Goal: Task Accomplishment & Management: Use online tool/utility

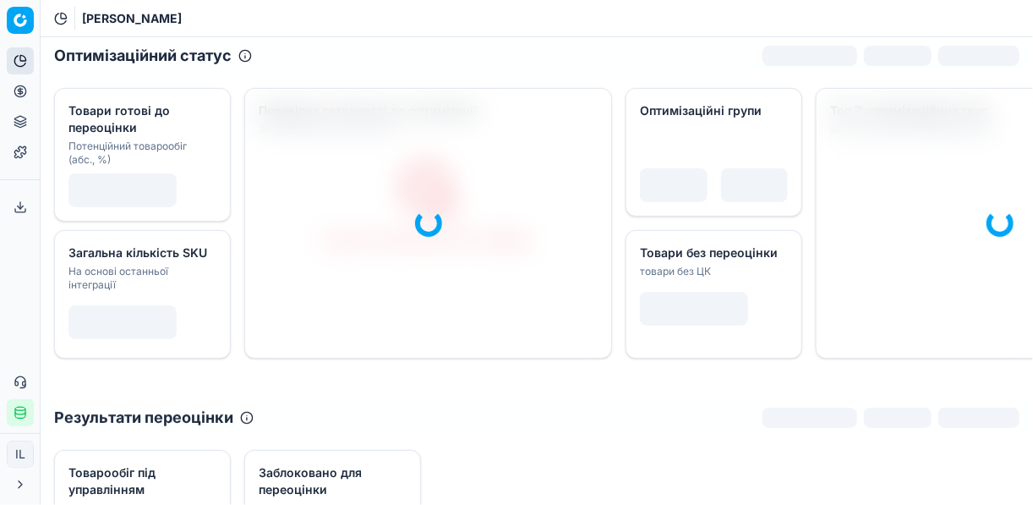
click at [22, 95] on icon at bounding box center [21, 92] width 14 height 14
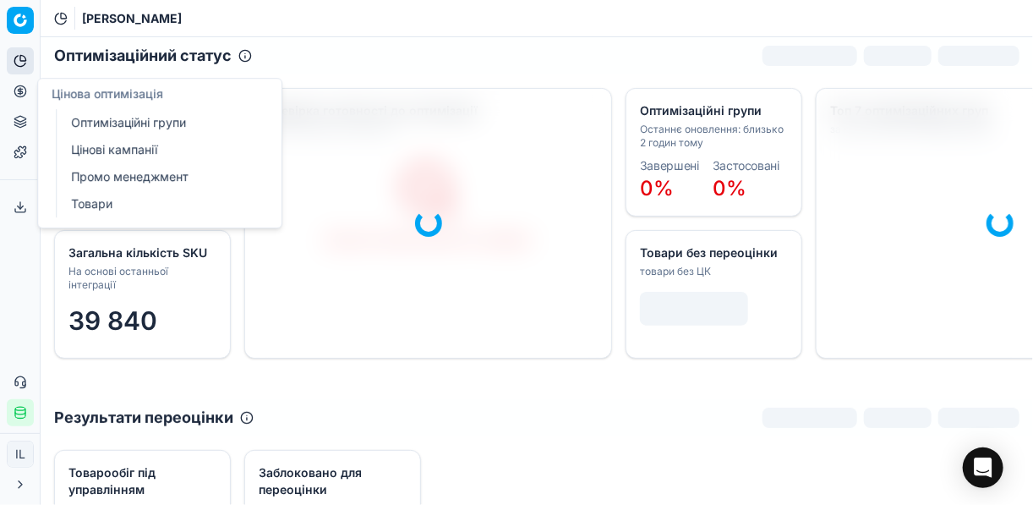
click at [123, 124] on link "Оптимізаційні групи" at bounding box center [162, 123] width 197 height 24
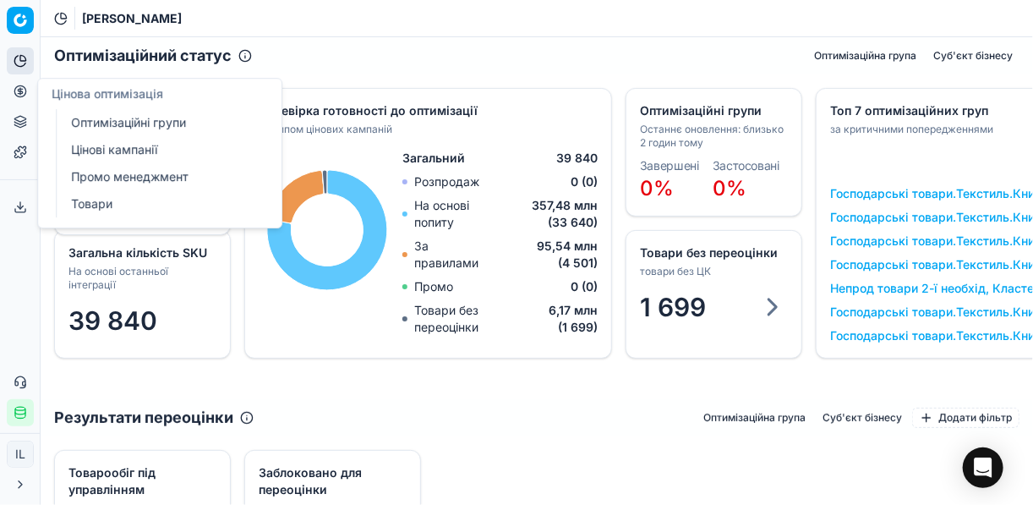
click at [136, 149] on link "Цінові кампанії" at bounding box center [162, 150] width 197 height 24
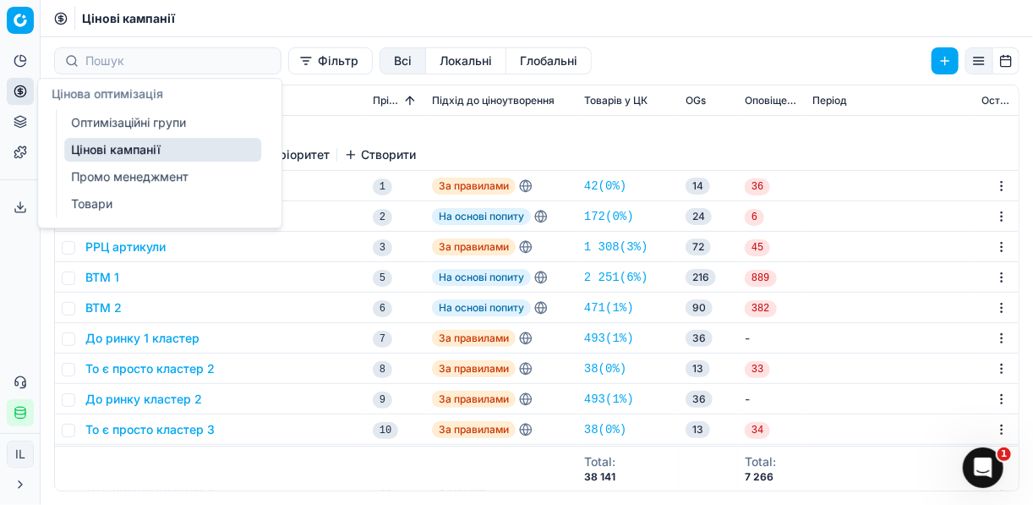
click at [133, 150] on link "Цінові кампанії" at bounding box center [162, 150] width 197 height 24
click at [140, 123] on link "Оптимізаційні групи" at bounding box center [162, 123] width 197 height 24
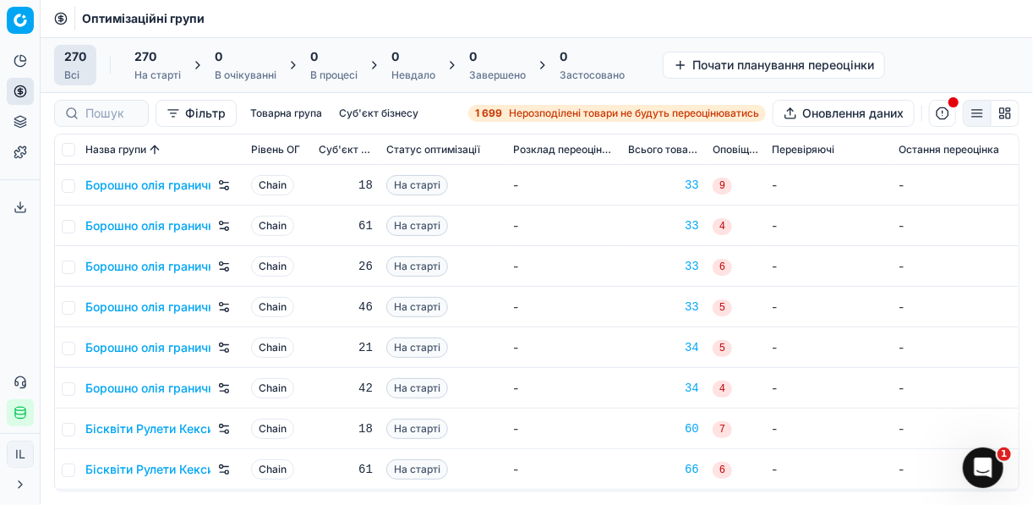
click at [541, 113] on span "Нерозподілені товари не будуть переоцінюватись" at bounding box center [634, 114] width 250 height 14
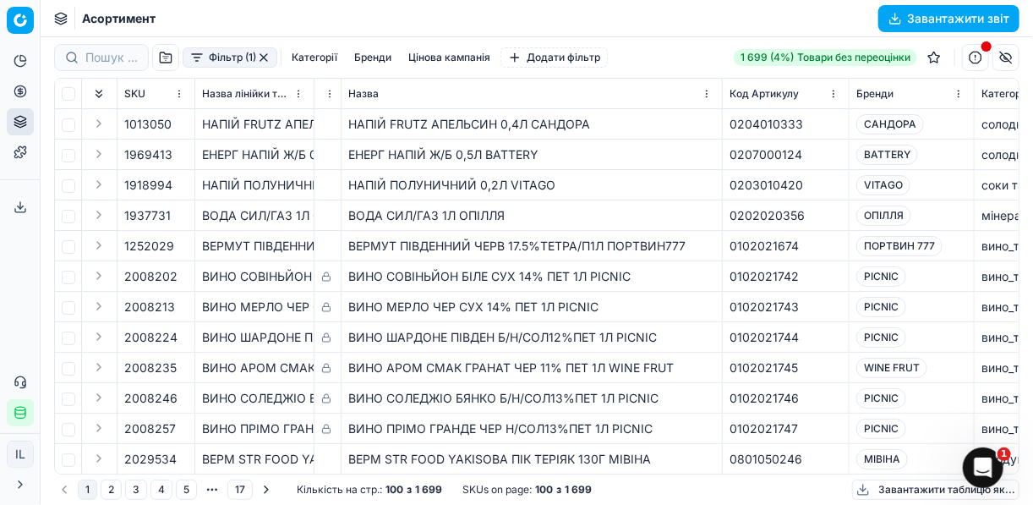
click at [197, 62] on button "Фільтр (1)" at bounding box center [230, 57] width 95 height 20
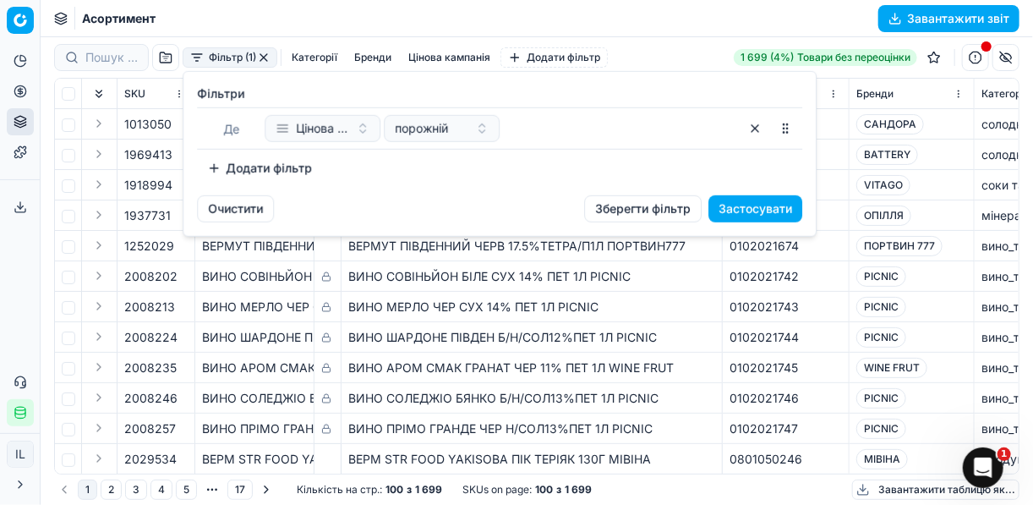
click at [221, 166] on button "Додати фільтр" at bounding box center [259, 168] width 125 height 27
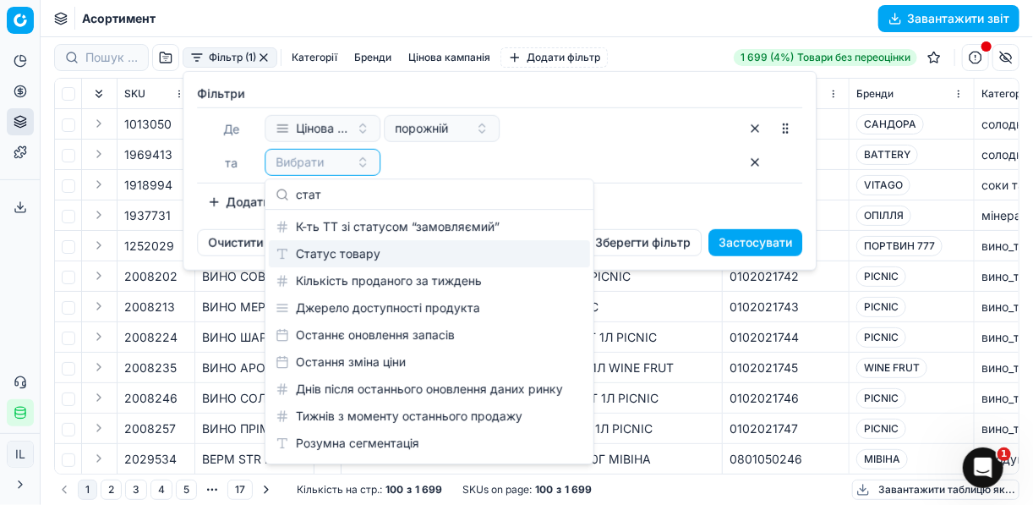
type input "стат"
click at [368, 264] on div "Статус товару" at bounding box center [429, 253] width 321 height 27
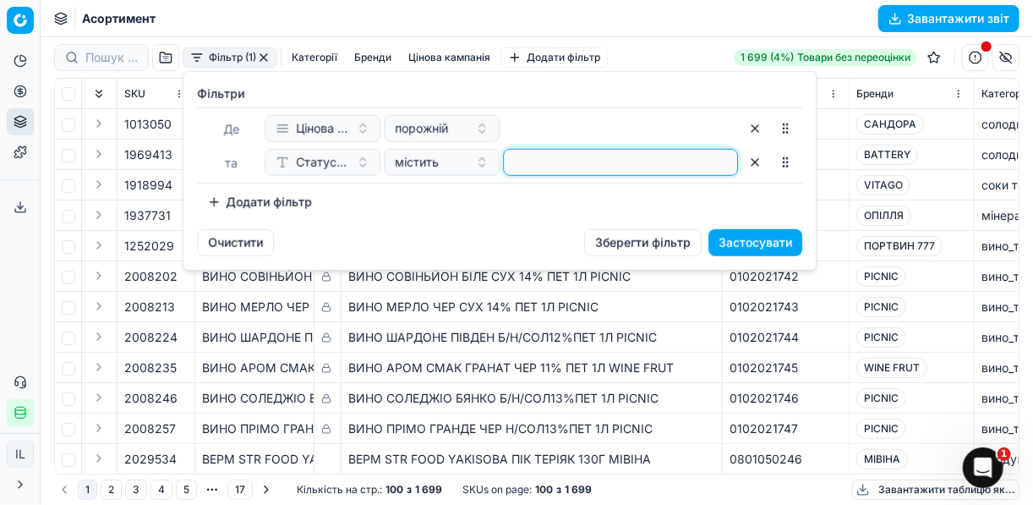
click at [528, 162] on input at bounding box center [621, 162] width 220 height 25
type input "1"
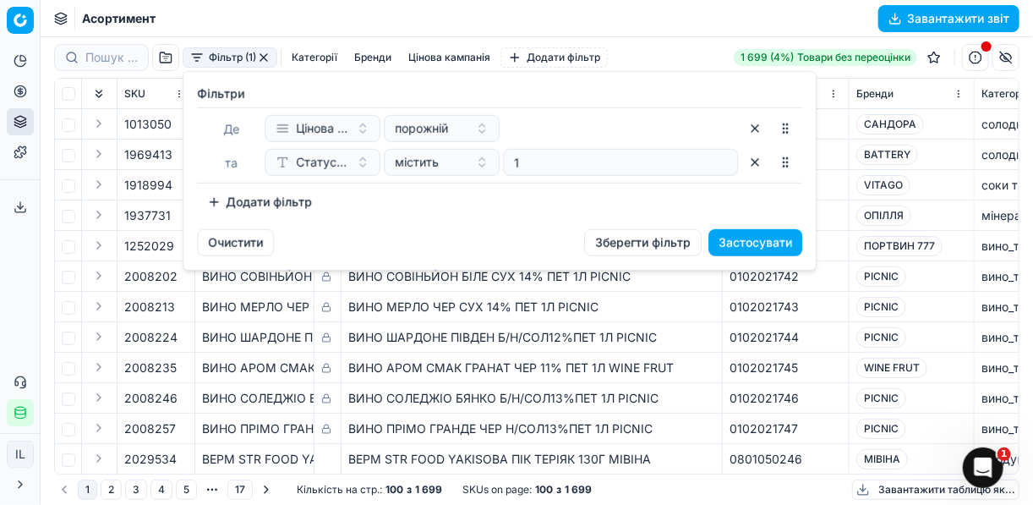
click at [213, 200] on button "Додати фільтр" at bounding box center [259, 202] width 125 height 27
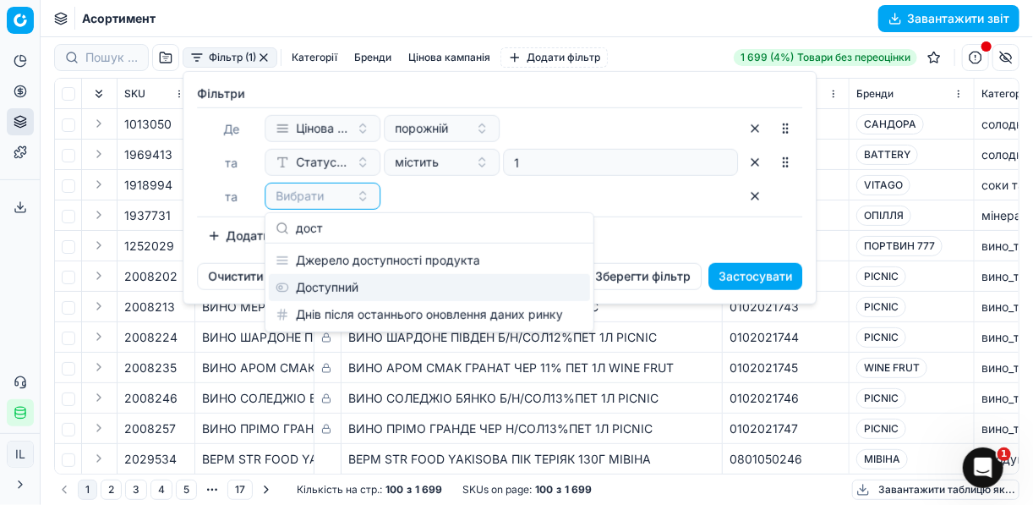
type input "дост"
click at [354, 282] on div "Доступний" at bounding box center [429, 287] width 321 height 27
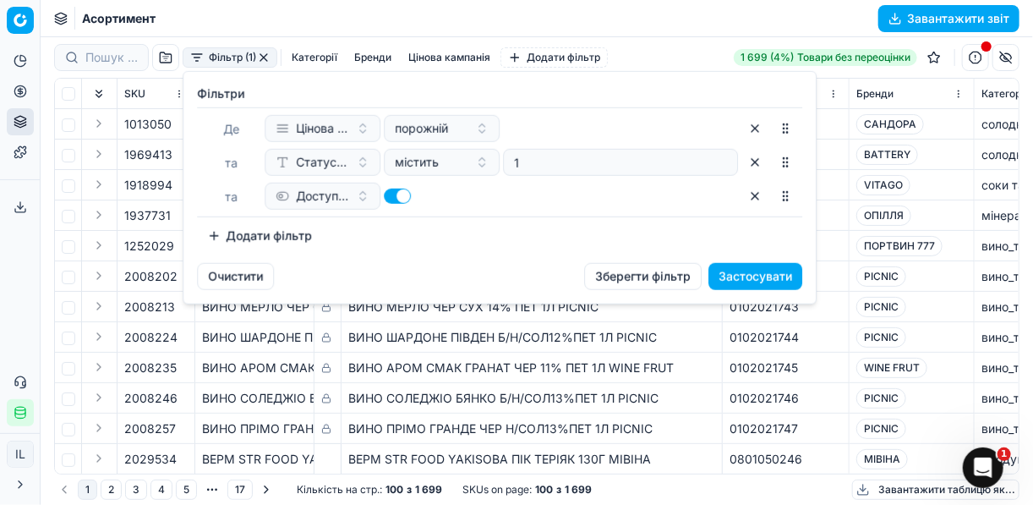
click at [217, 238] on button "Додати фільтр" at bounding box center [259, 235] width 125 height 27
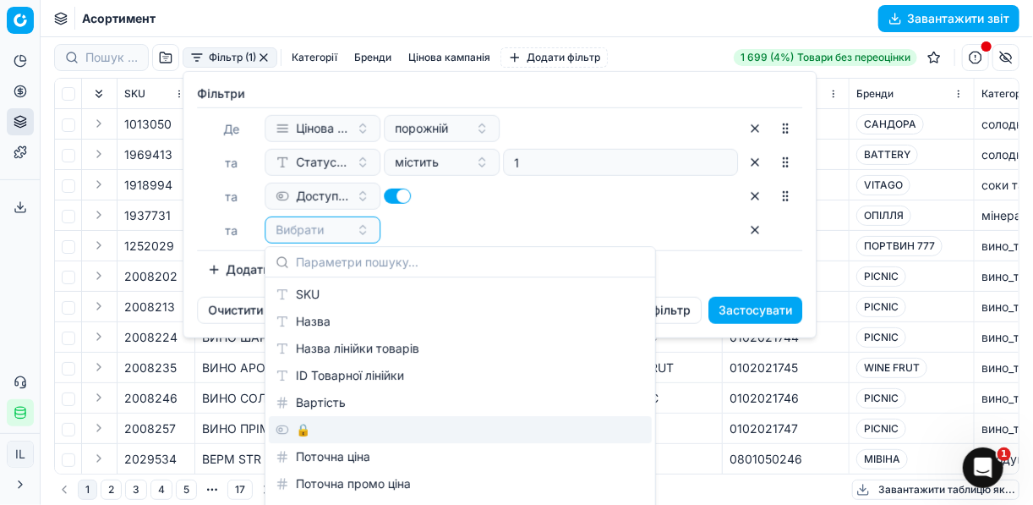
click at [331, 427] on div "🔒" at bounding box center [460, 429] width 383 height 27
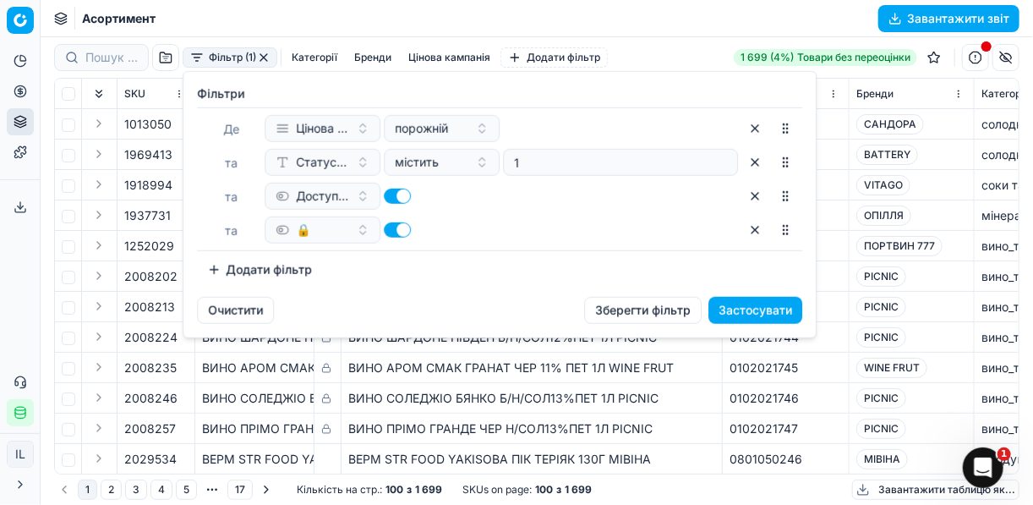
click at [391, 226] on button "button" at bounding box center [397, 229] width 27 height 15
checkbox input "false"
click at [751, 313] on button "Застосувати" at bounding box center [756, 310] width 94 height 27
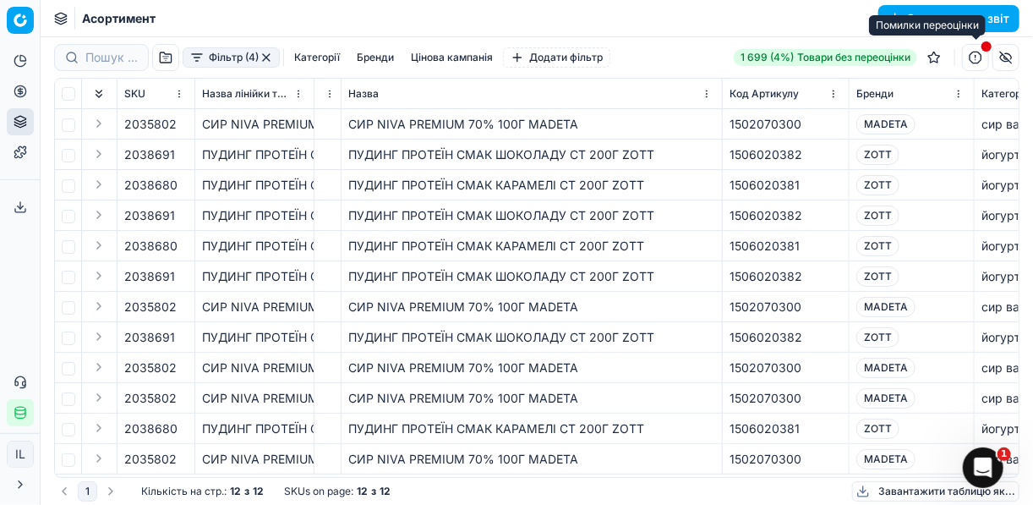
click at [977, 59] on button "button" at bounding box center [975, 57] width 27 height 27
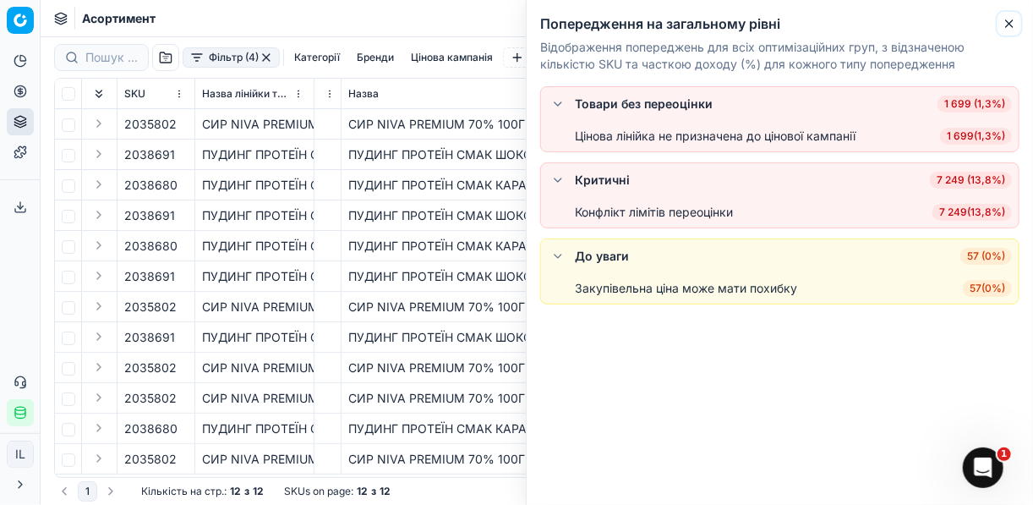
click at [1013, 25] on icon "button" at bounding box center [1010, 24] width 14 height 14
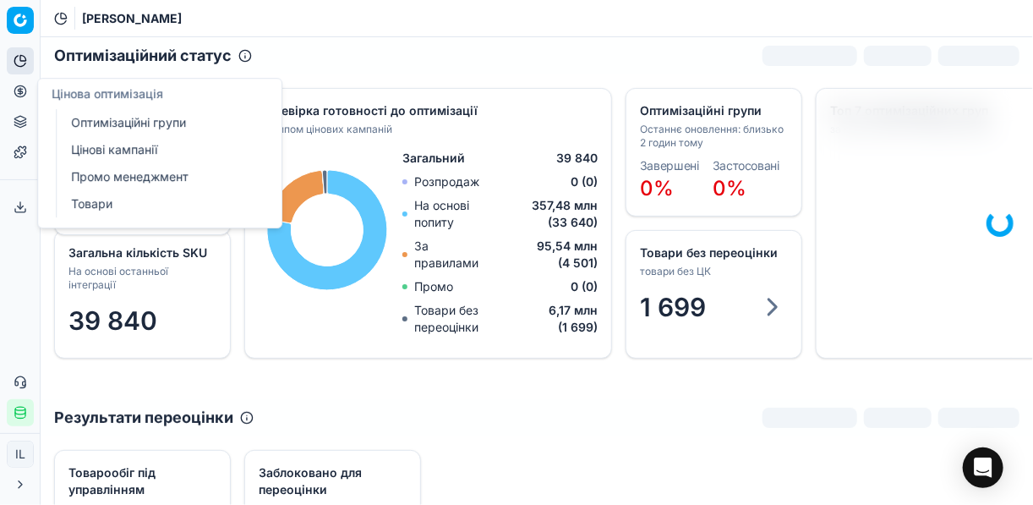
click at [24, 87] on circle at bounding box center [19, 90] width 11 height 11
click at [123, 151] on link "Цінові кампанії" at bounding box center [162, 150] width 197 height 24
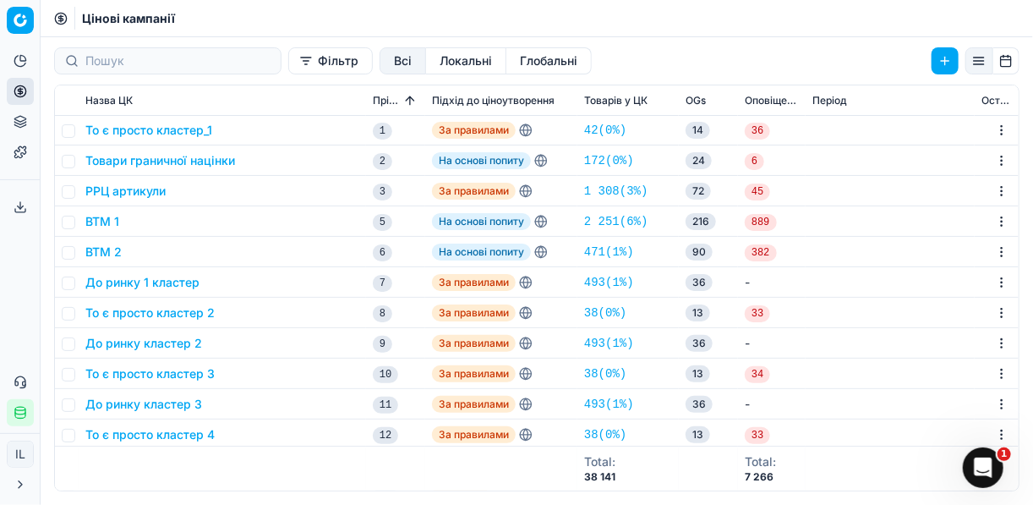
scroll to position [68, 0]
